Goal: Transaction & Acquisition: Purchase product/service

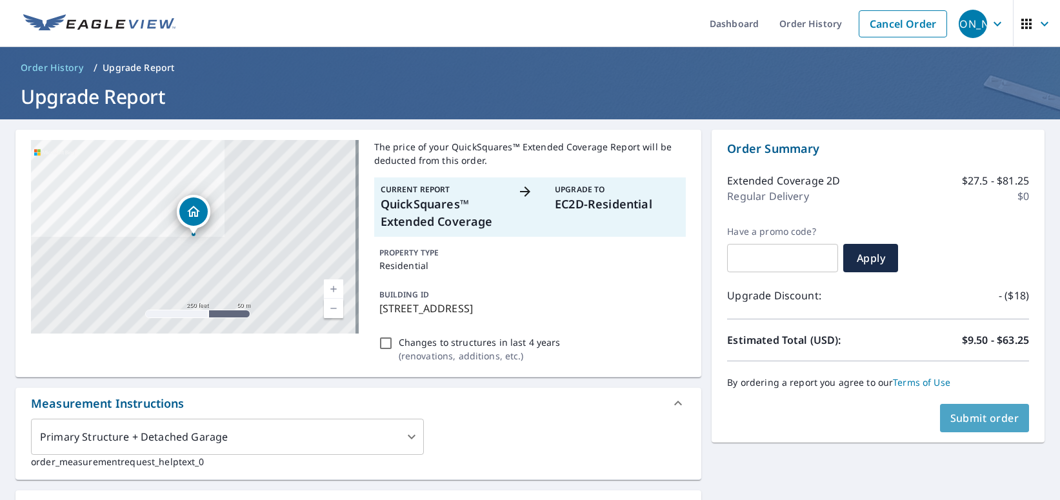
click at [977, 418] on span "Submit order" at bounding box center [985, 418] width 69 height 14
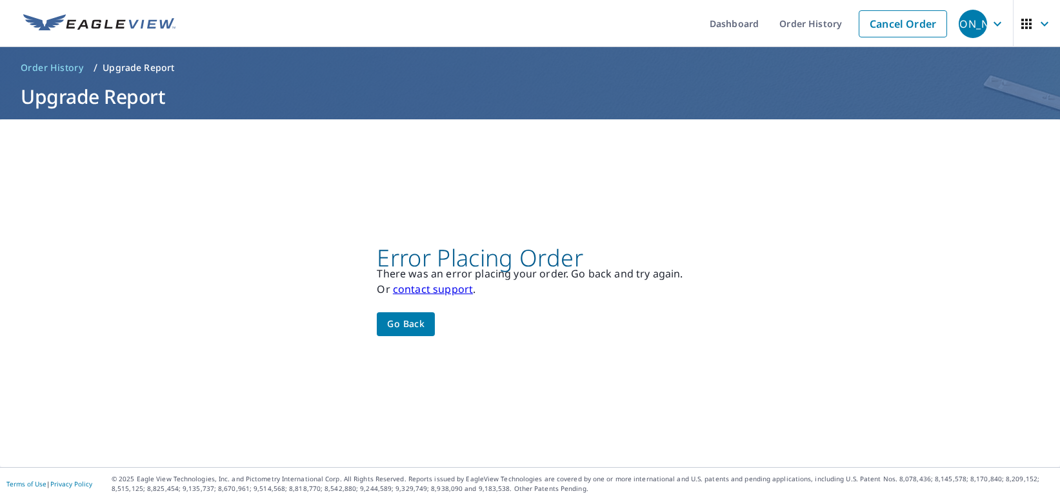
click at [401, 323] on span "Go back" at bounding box center [405, 324] width 37 height 16
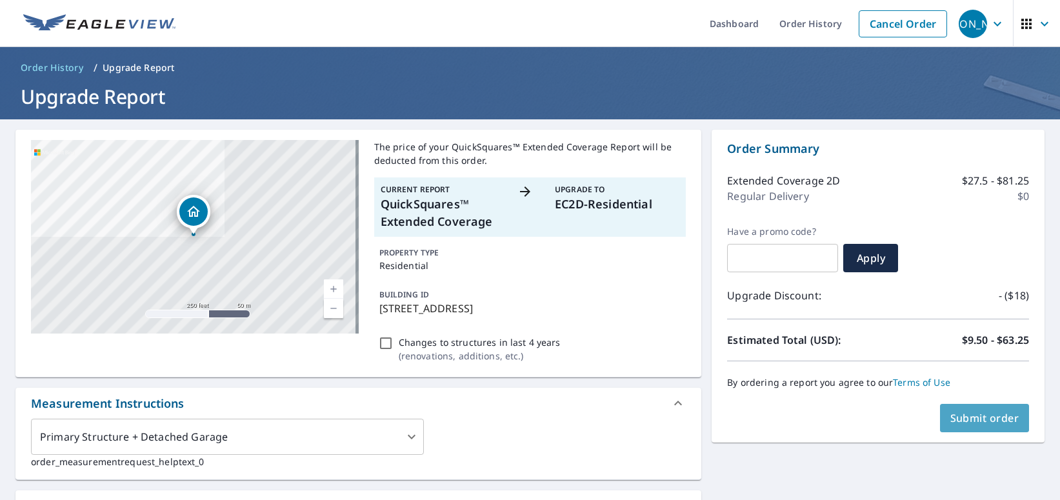
click at [980, 418] on span "Submit order" at bounding box center [985, 418] width 69 height 14
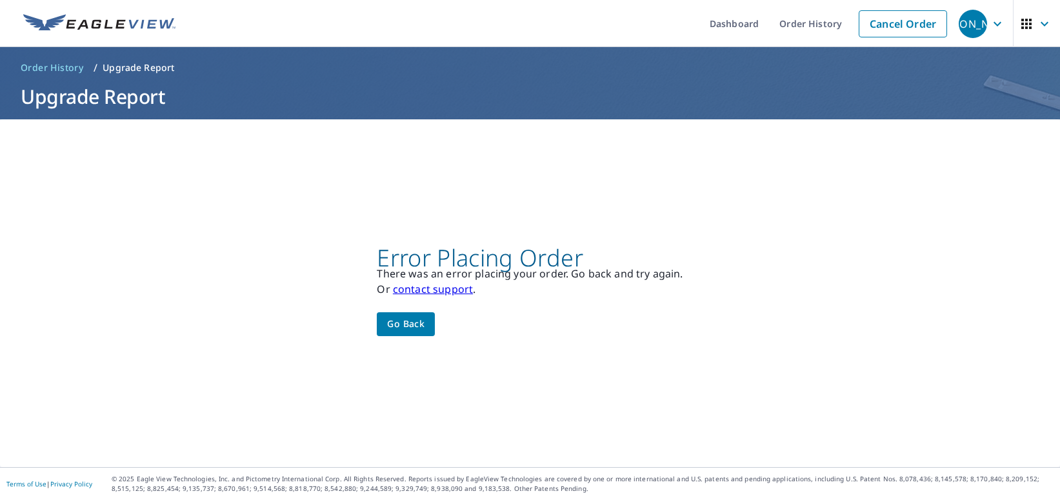
click at [410, 324] on span "Go back" at bounding box center [405, 324] width 37 height 16
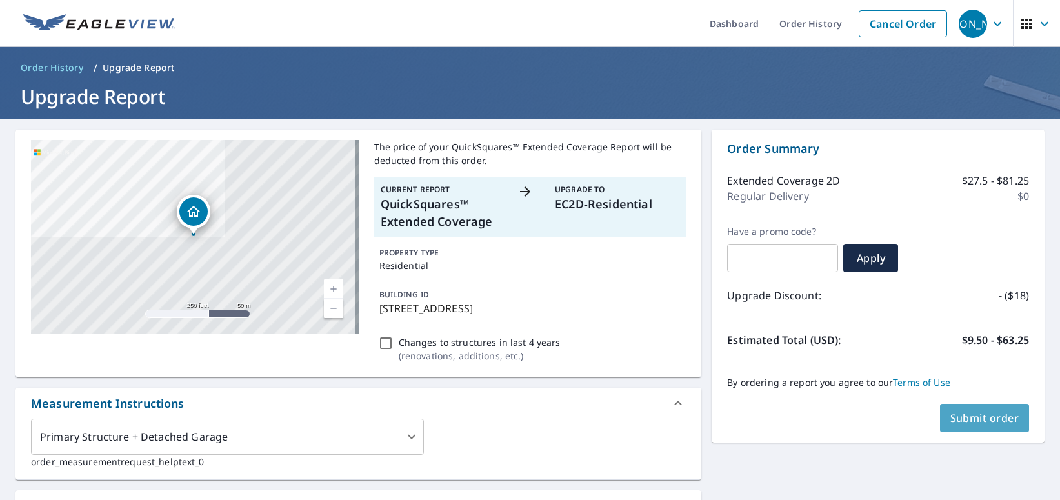
click at [976, 416] on span "Submit order" at bounding box center [985, 418] width 69 height 14
click at [987, 414] on span "Submit order" at bounding box center [985, 418] width 69 height 14
click at [991, 416] on span "Submit order" at bounding box center [985, 418] width 69 height 14
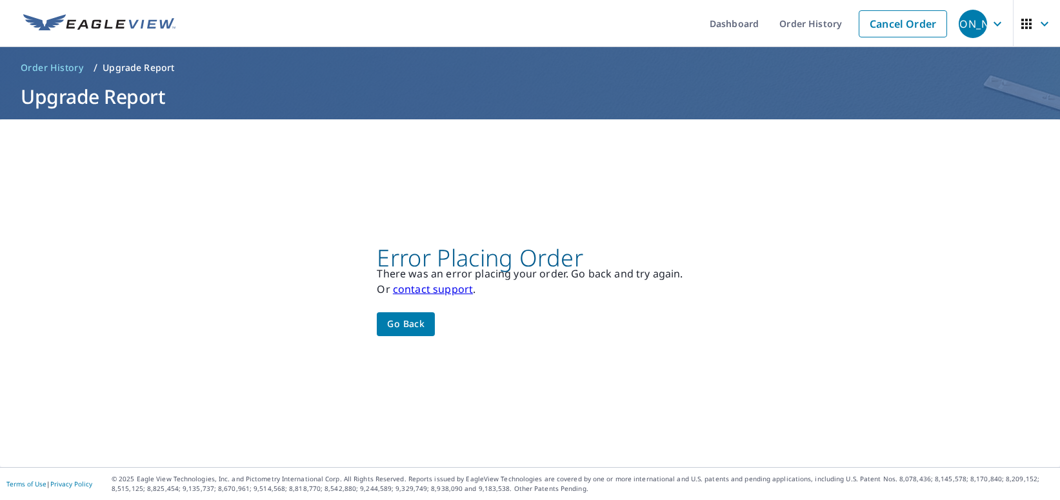
click at [414, 321] on span "Go back" at bounding box center [405, 324] width 37 height 16
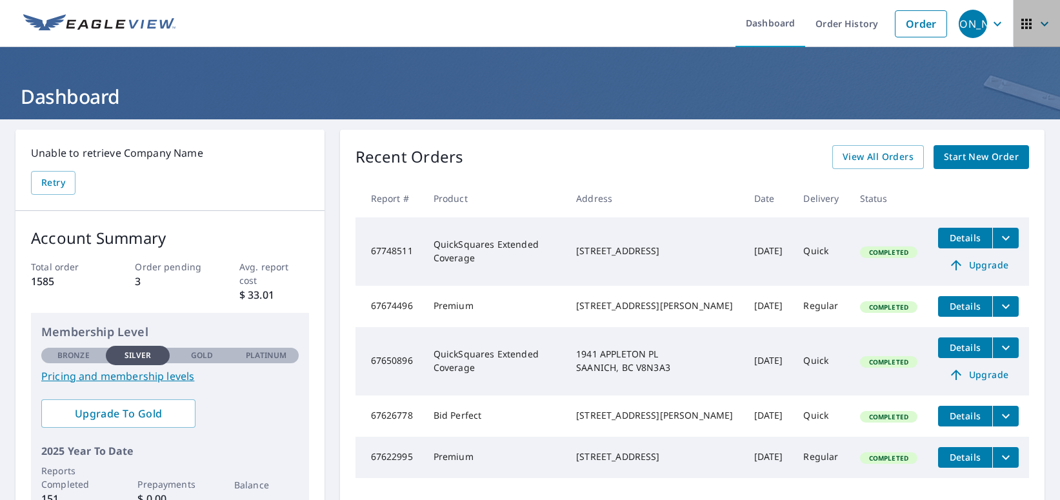
click at [1037, 21] on icon "button" at bounding box center [1044, 23] width 15 height 15
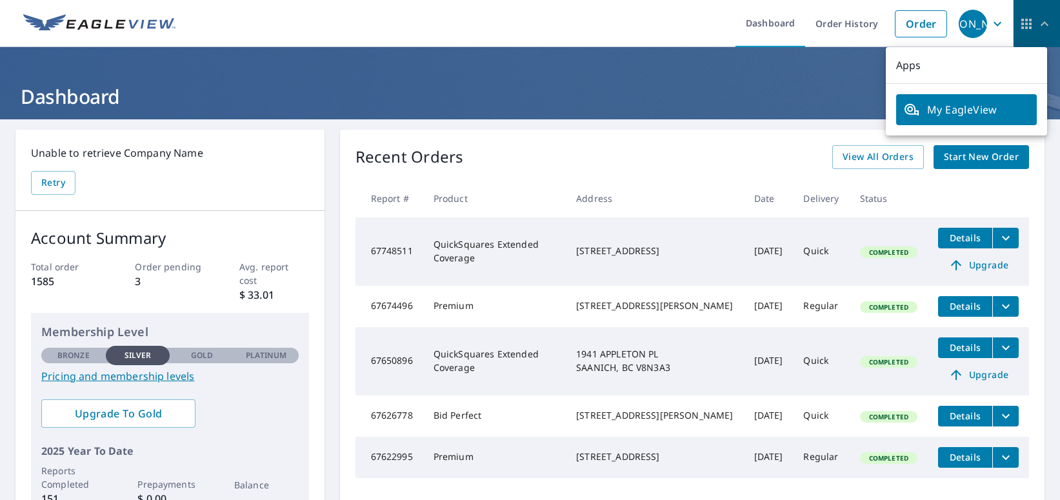
click at [1037, 23] on icon "button" at bounding box center [1044, 23] width 15 height 15
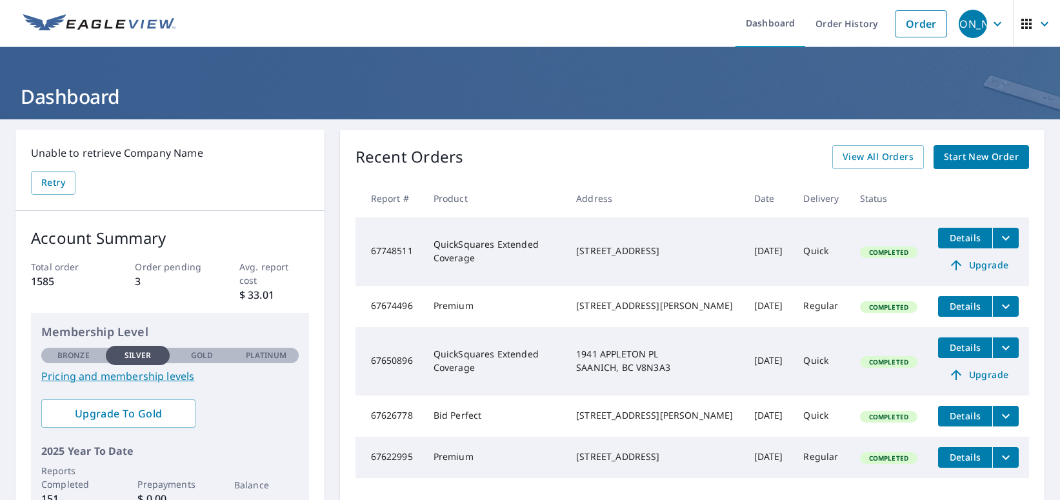
scroll to position [165, 0]
